Goal: Information Seeking & Learning: Find specific page/section

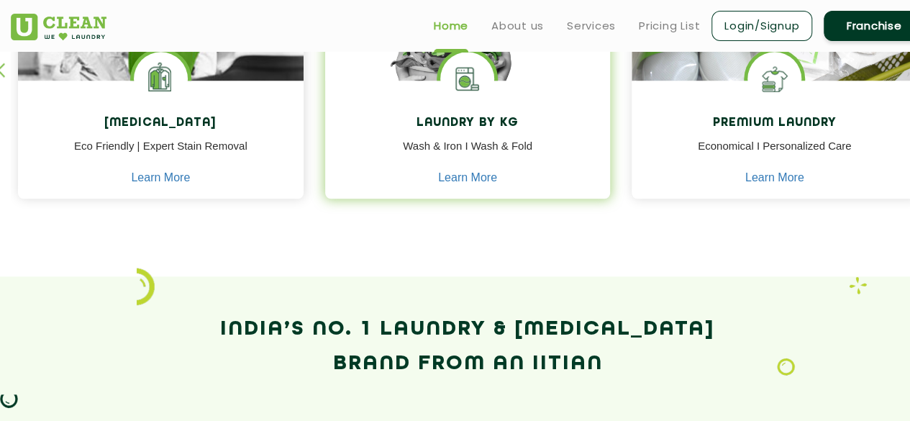
scroll to position [729, 0]
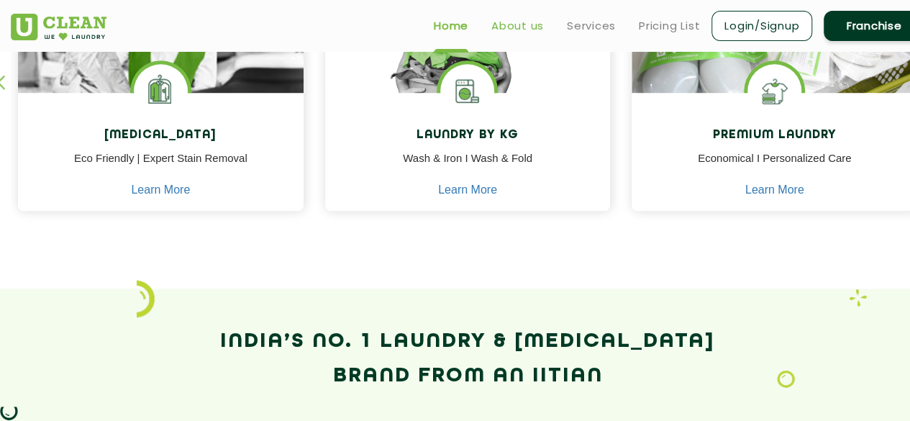
click at [538, 29] on link "About us" at bounding box center [517, 25] width 53 height 17
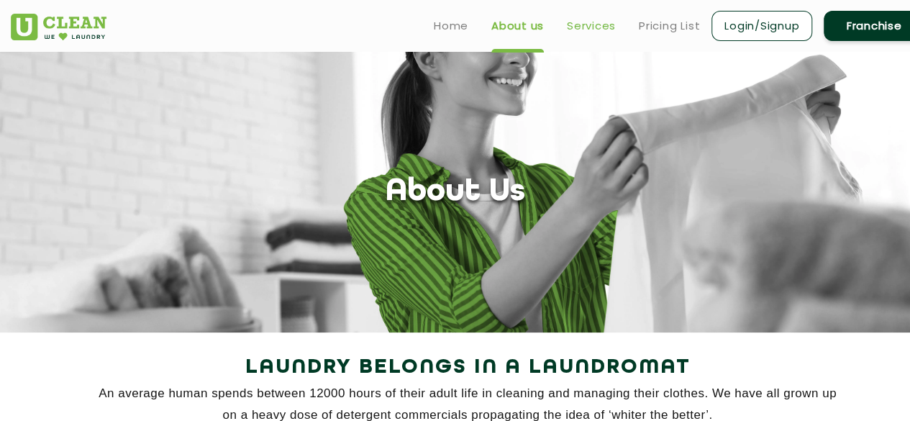
click at [597, 22] on link "Services" at bounding box center [591, 25] width 49 height 17
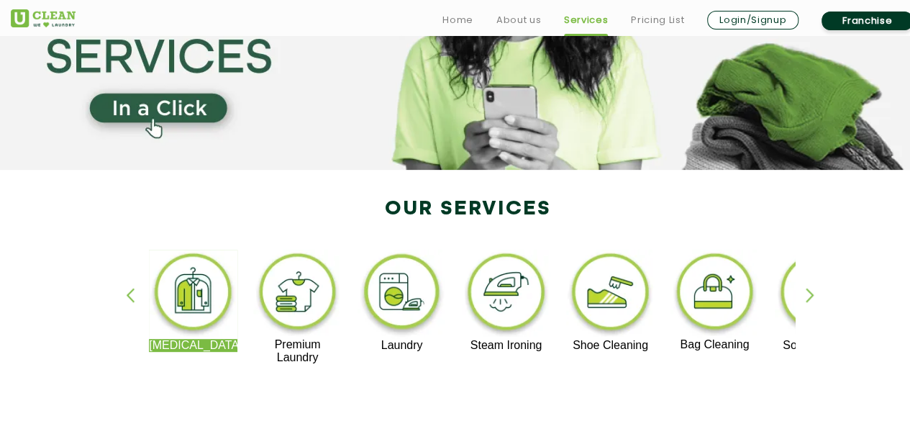
scroll to position [187, 0]
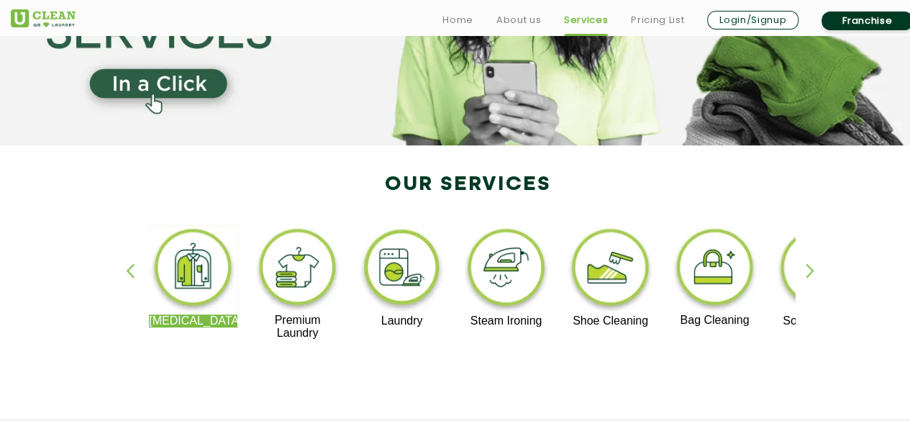
click at [295, 286] on img at bounding box center [297, 269] width 89 height 89
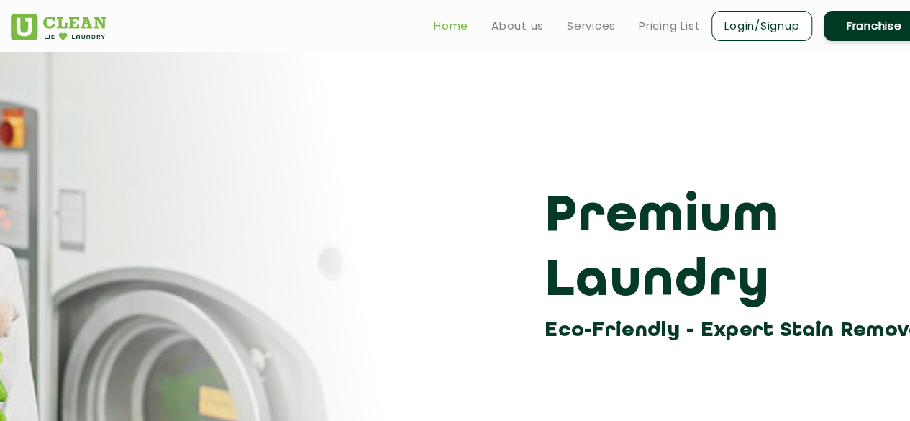
click at [456, 29] on link "Home" at bounding box center [451, 25] width 35 height 17
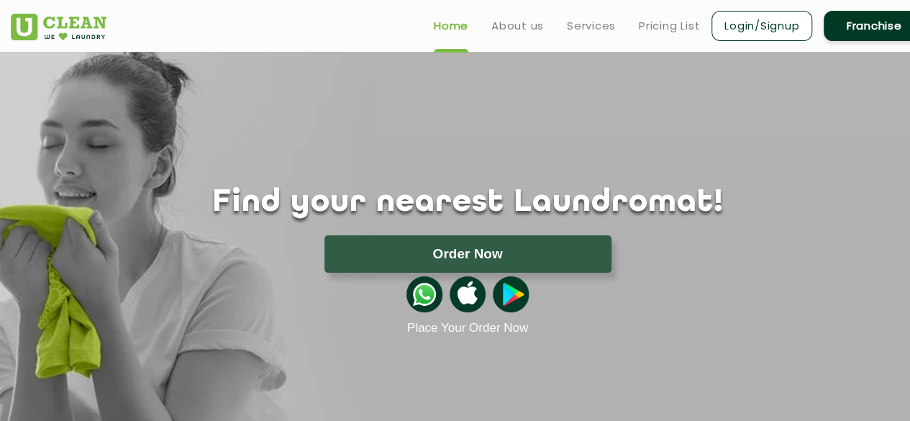
click at [404, 94] on div "Find your nearest Laundromat! Please select the location Order Now Place Your O…" at bounding box center [467, 194] width 935 height 284
click at [512, 27] on link "About us" at bounding box center [517, 25] width 53 height 17
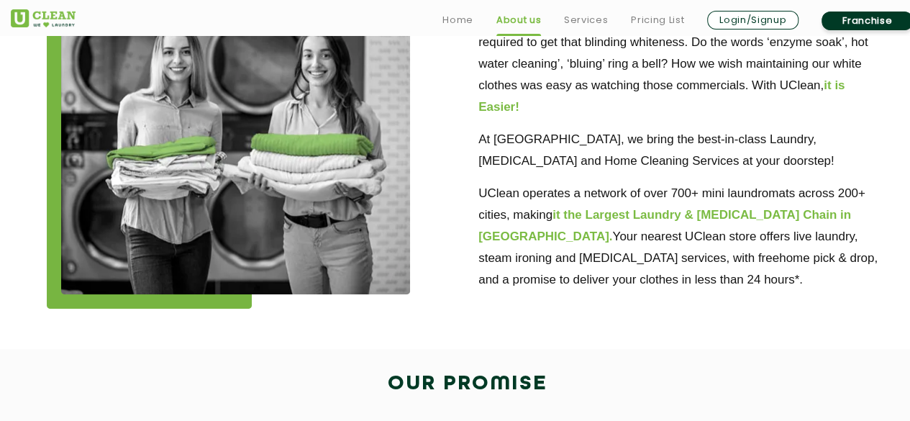
scroll to position [465, 0]
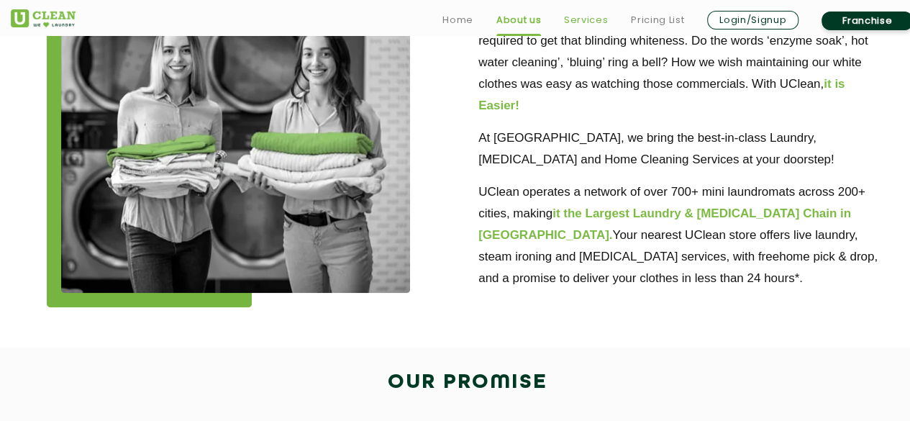
click at [580, 20] on link "Services" at bounding box center [586, 20] width 44 height 17
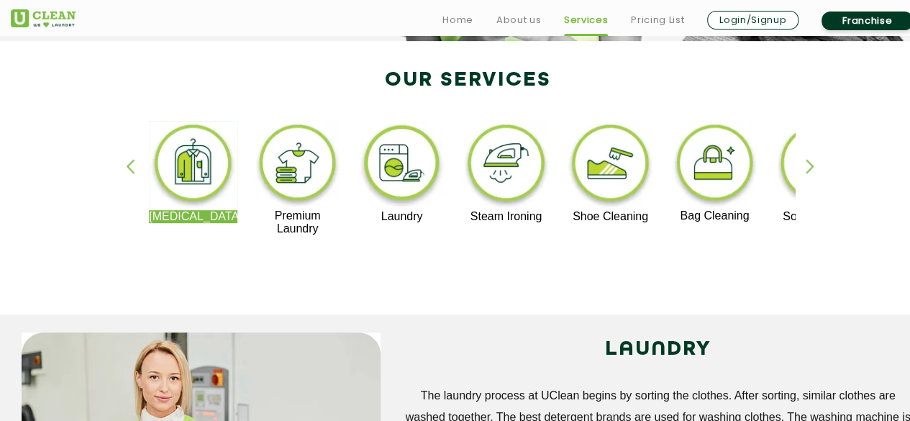
scroll to position [295, 0]
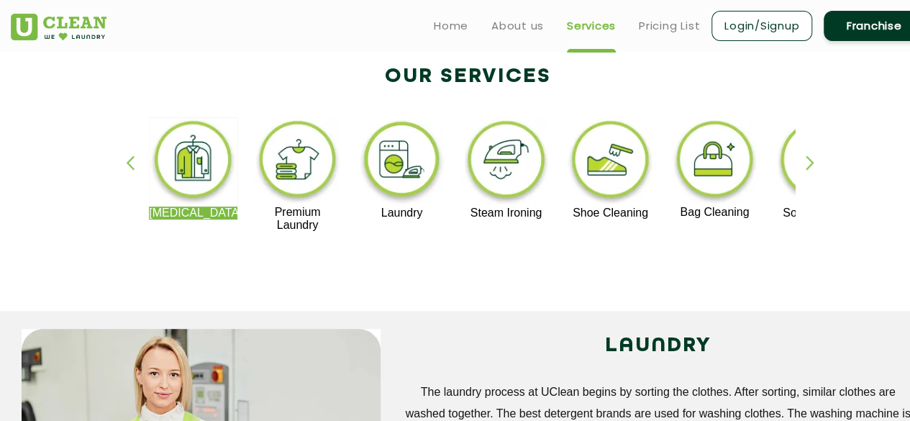
click at [808, 164] on div "button" at bounding box center [817, 175] width 22 height 40
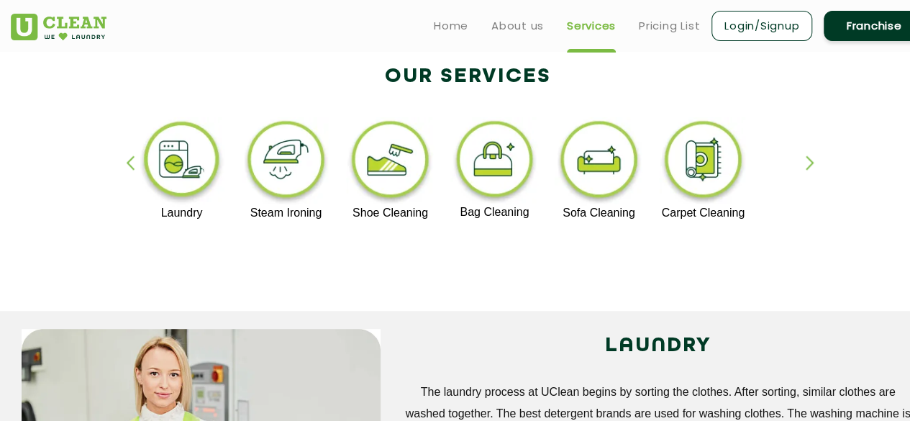
click at [808, 164] on div "button" at bounding box center [817, 175] width 22 height 40
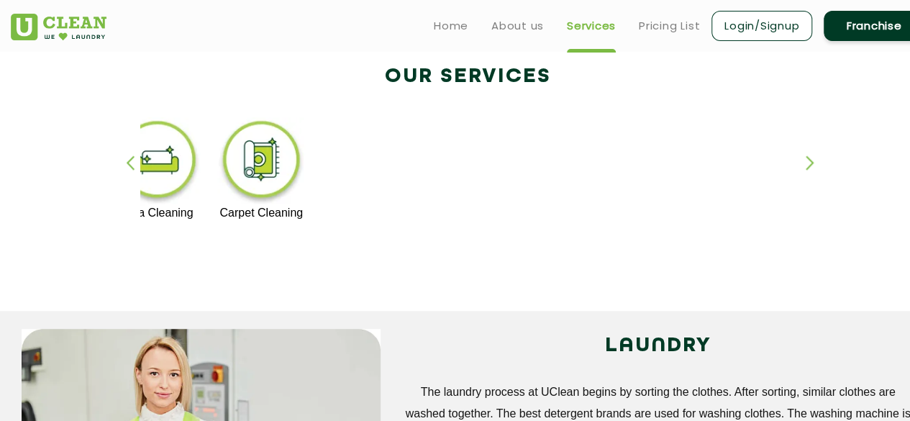
click at [808, 164] on div "button" at bounding box center [817, 175] width 22 height 40
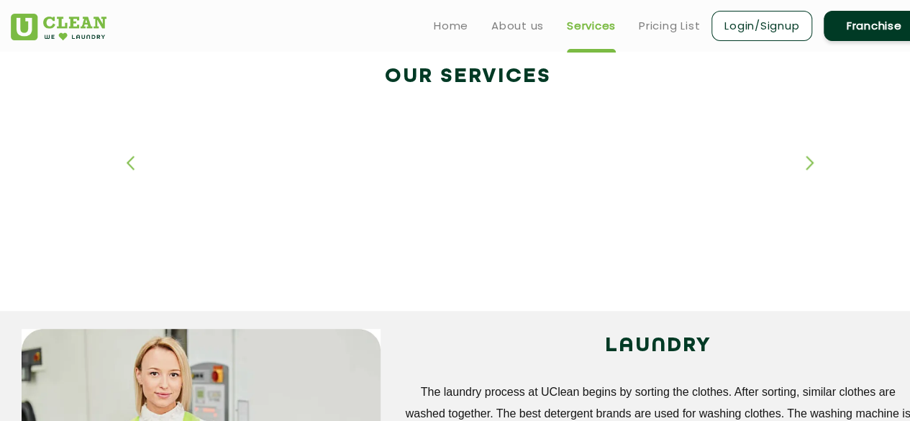
click at [138, 163] on div "button" at bounding box center [137, 175] width 22 height 40
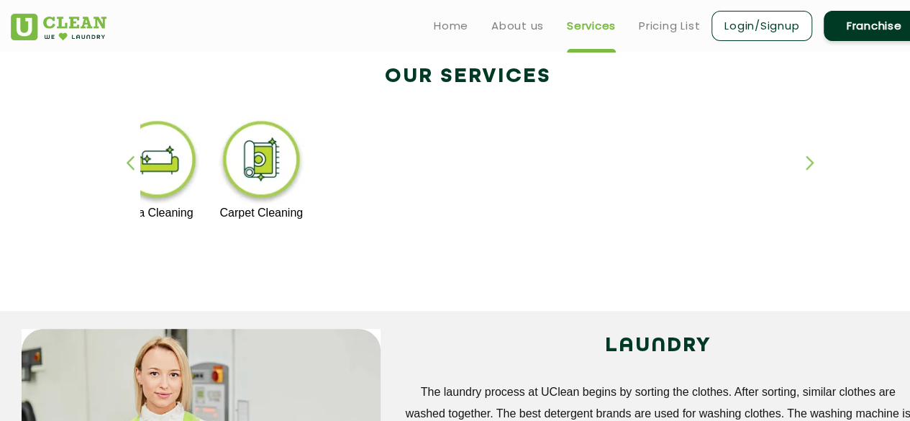
click at [138, 163] on div "button" at bounding box center [137, 175] width 22 height 40
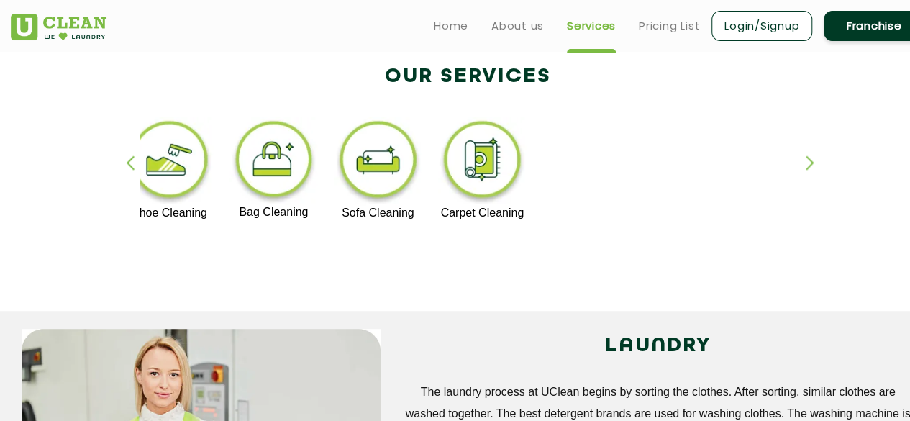
click at [138, 163] on div "button" at bounding box center [137, 175] width 22 height 40
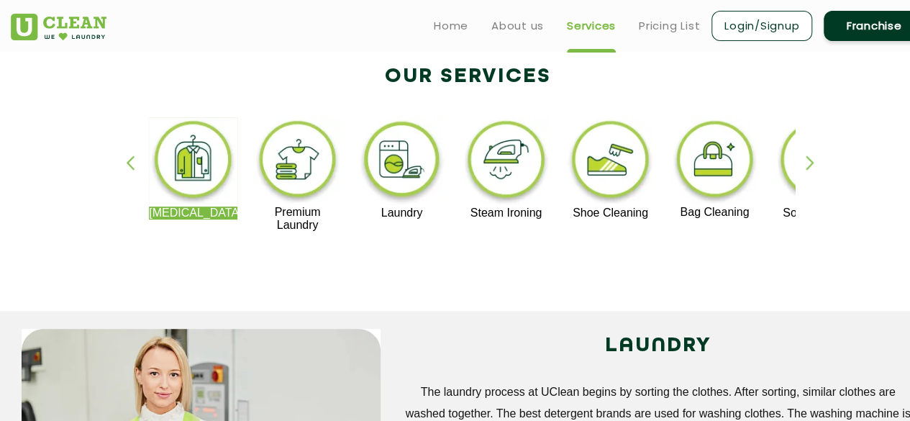
click at [138, 163] on div "button" at bounding box center [137, 175] width 22 height 40
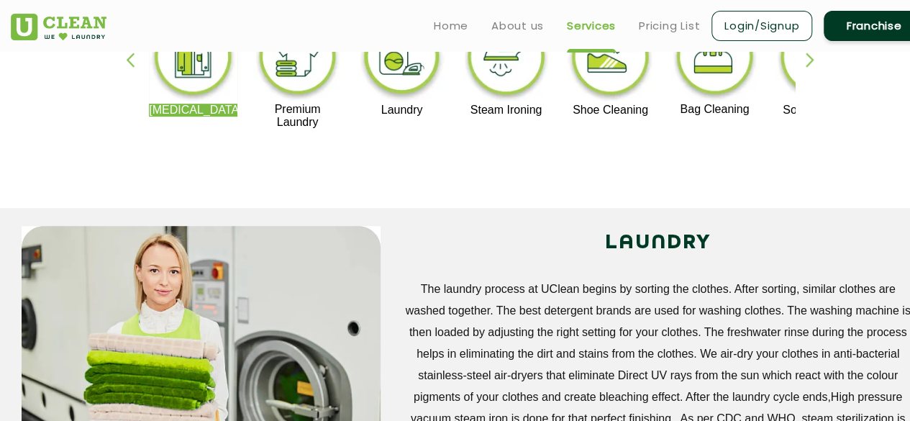
scroll to position [0, 0]
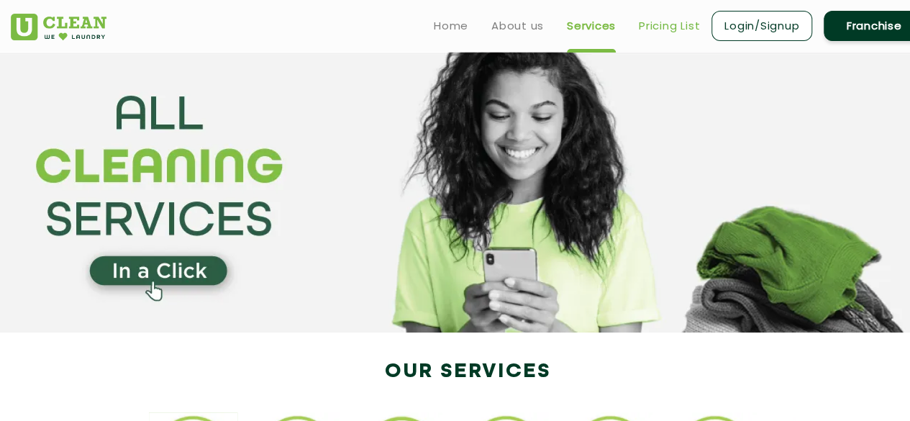
click at [676, 32] on link "Pricing List" at bounding box center [669, 25] width 61 height 17
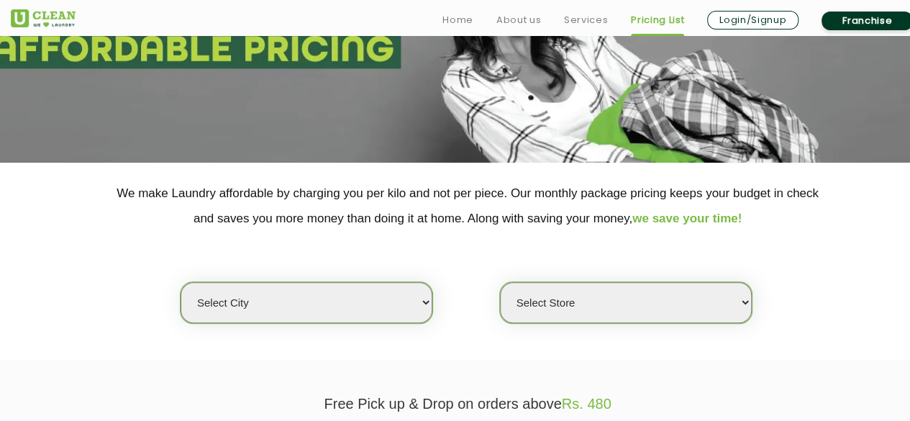
scroll to position [201, 0]
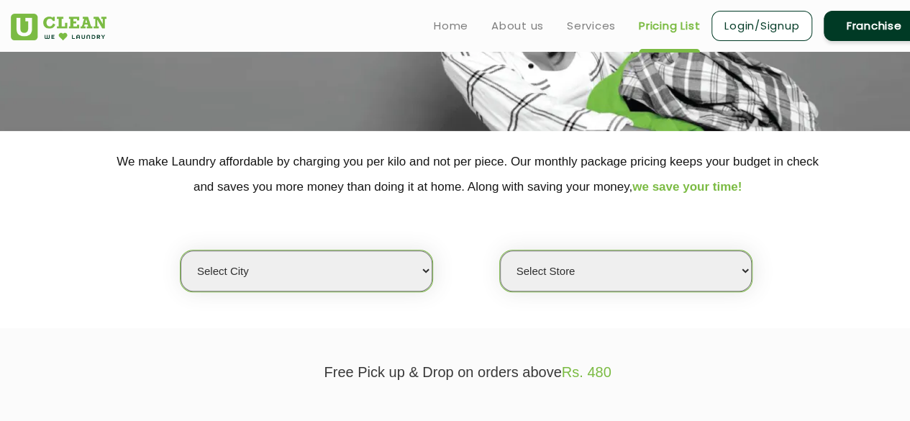
click at [403, 259] on select "Select city [GEOGRAPHIC_DATA] [GEOGRAPHIC_DATA] [GEOGRAPHIC_DATA] [GEOGRAPHIC_D…" at bounding box center [307, 270] width 252 height 41
select select "16"
click at [181, 250] on select "Select city [GEOGRAPHIC_DATA] [GEOGRAPHIC_DATA] [GEOGRAPHIC_DATA] [GEOGRAPHIC_D…" at bounding box center [307, 270] width 252 height 41
click at [577, 265] on select "Select Store UClean Powai UClean Deonar UClean LBS Marg UClean Chembur UClean W…" at bounding box center [626, 270] width 252 height 41
select select "440"
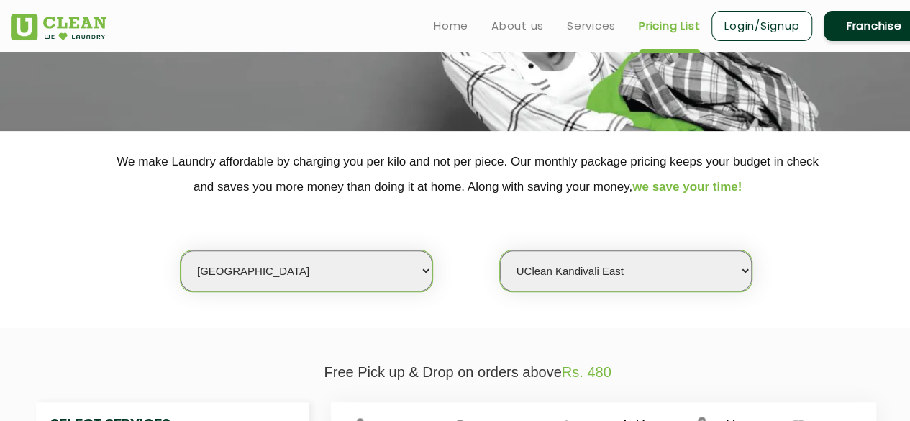
click at [500, 250] on select "Select Store UClean Powai UClean Deonar UClean LBS Marg UClean Chembur UClean W…" at bounding box center [626, 270] width 252 height 41
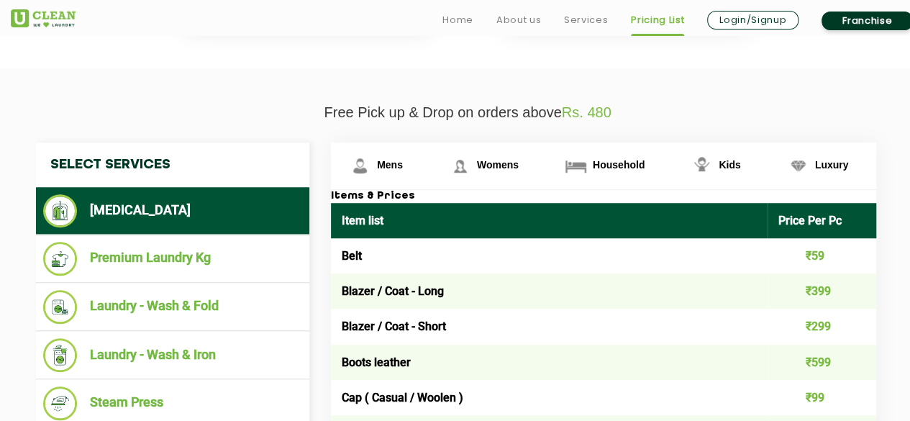
scroll to position [465, 0]
